Goal: Task Accomplishment & Management: Use online tool/utility

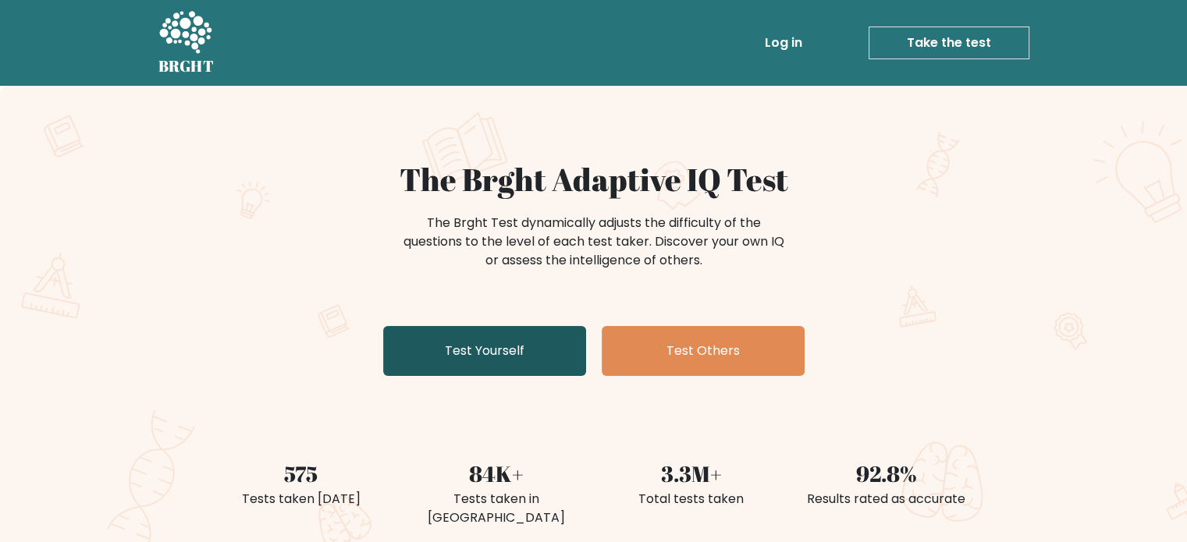
click at [510, 335] on link "Test Yourself" at bounding box center [484, 351] width 203 height 50
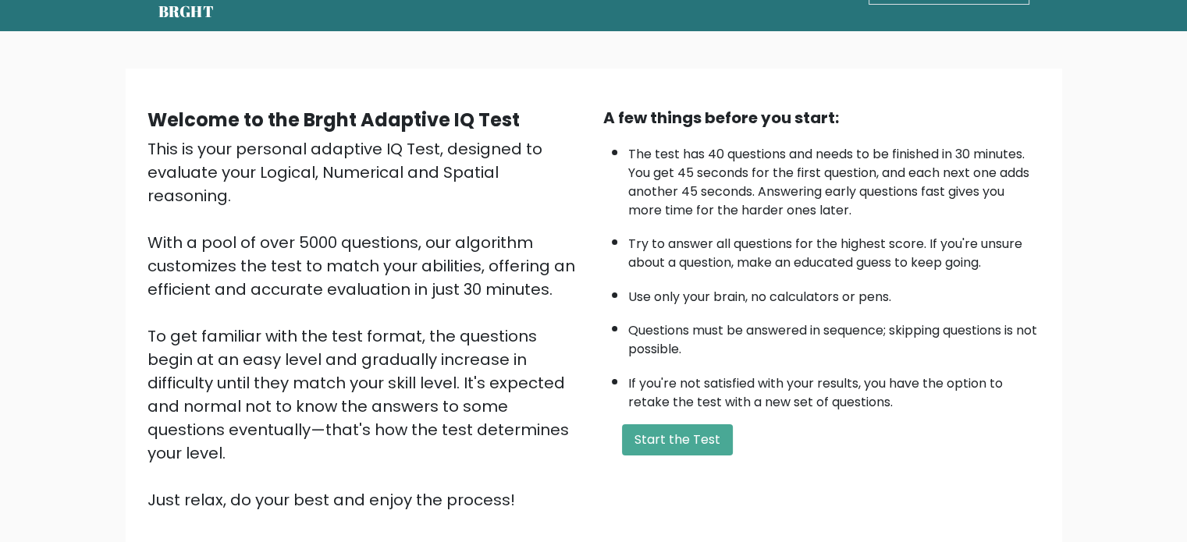
scroll to position [78, 0]
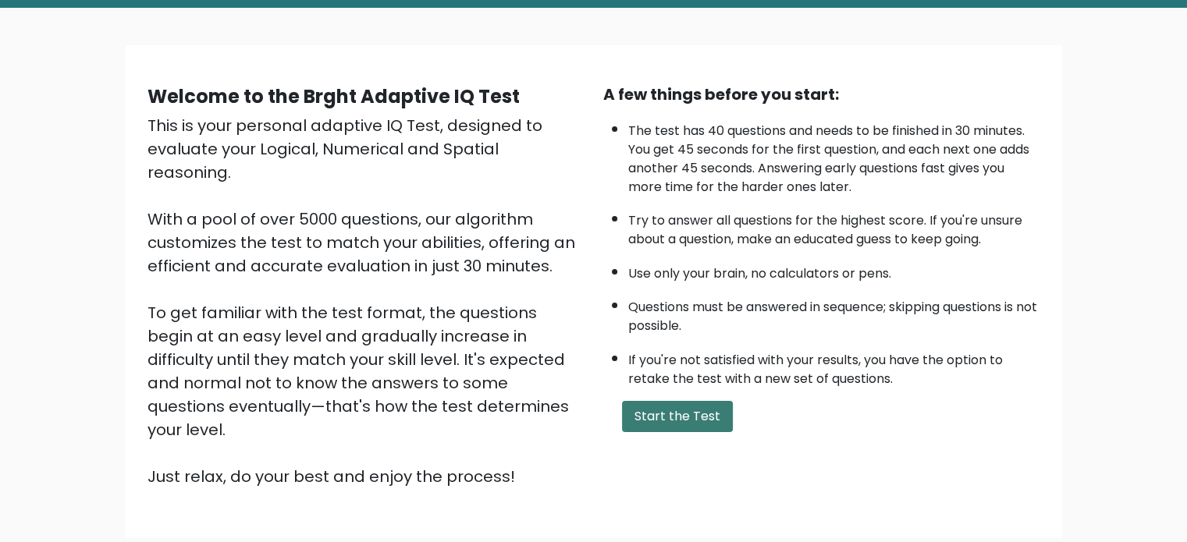
click at [679, 414] on button "Start the Test" at bounding box center [677, 416] width 111 height 31
